Goal: Check status: Check status

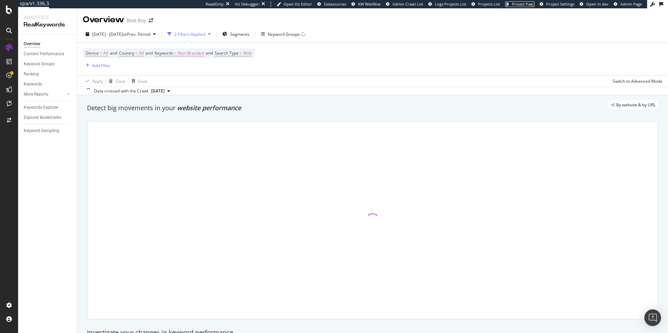
click at [523, 5] on span "Project Page" at bounding box center [522, 3] width 23 height 5
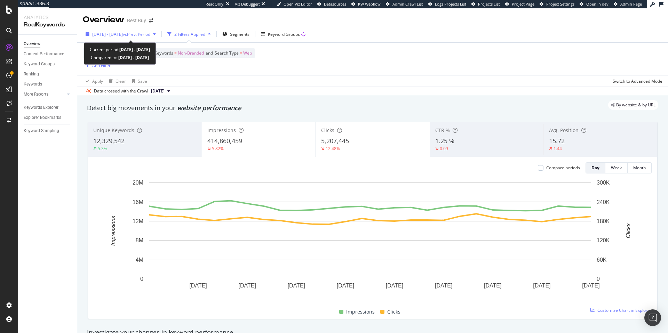
click at [150, 35] on span "vs Prev. Period" at bounding box center [136, 34] width 27 height 6
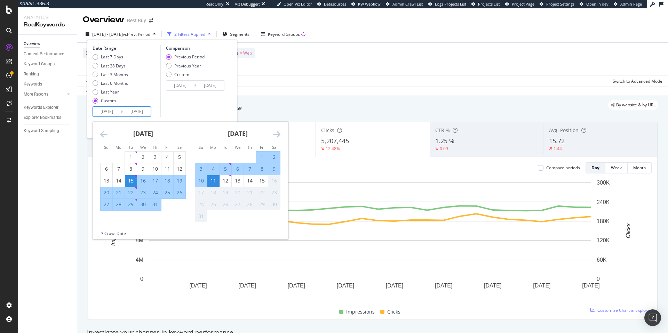
click at [104, 109] on input "[DATE]" at bounding box center [107, 112] width 28 height 10
click at [261, 158] on div "1" at bounding box center [262, 157] width 12 height 7
type input "[DATE]"
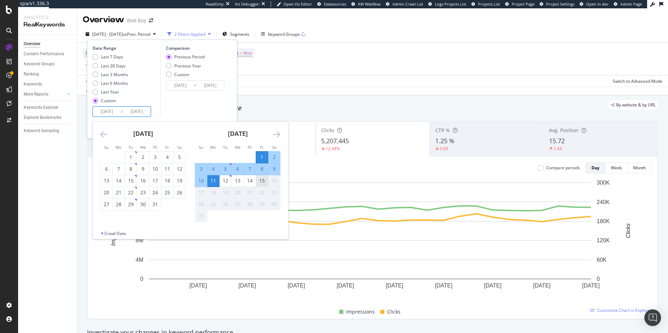
click at [263, 179] on div "15" at bounding box center [262, 180] width 12 height 7
type input "[DATE]"
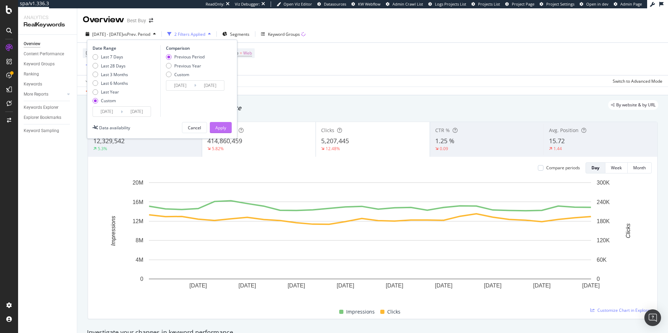
click at [229, 128] on button "Apply" at bounding box center [221, 127] width 22 height 11
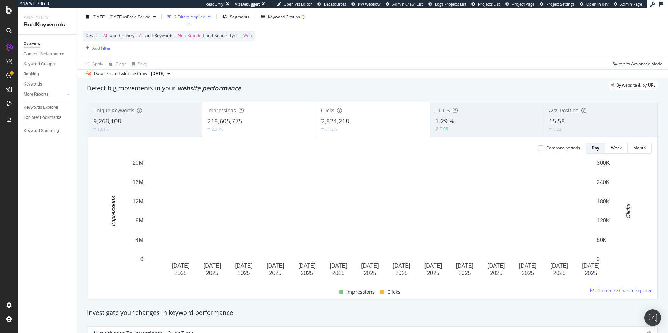
scroll to position [20, 0]
